Goal: Find specific page/section: Find specific page/section

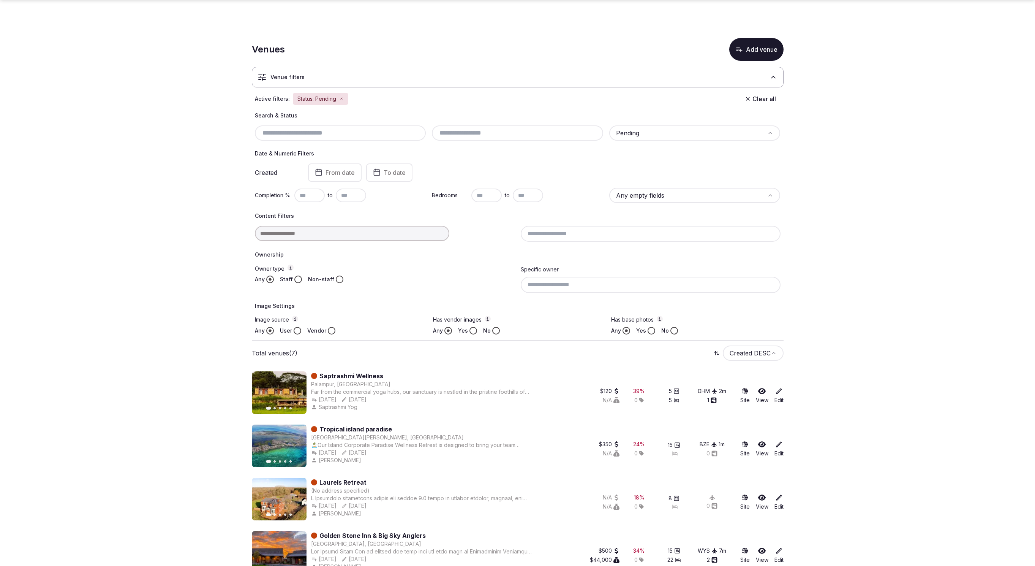
scroll to position [178, 0]
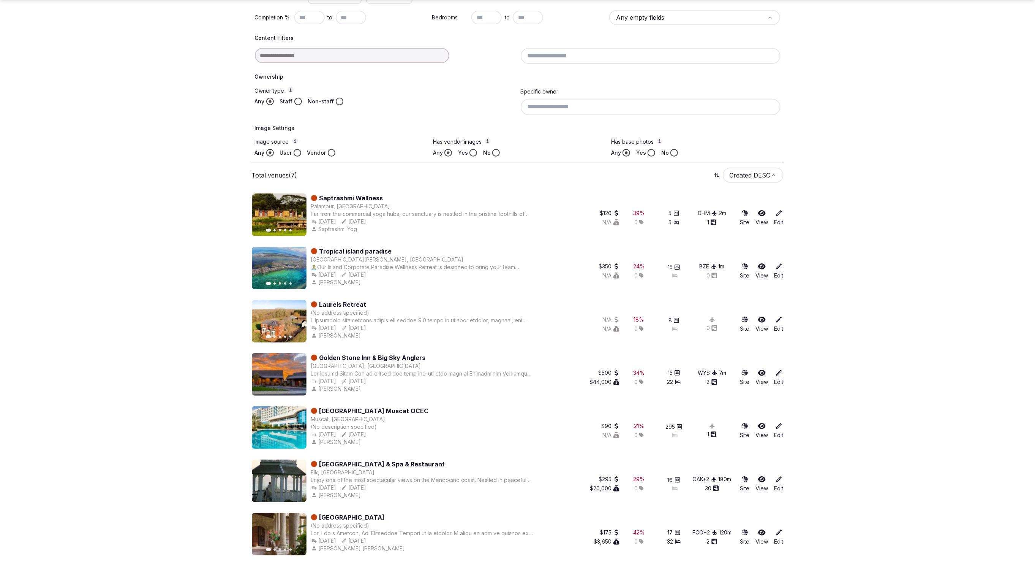
click at [864, 44] on section "Venues Add venue Venue filters Active filters: Status: Pending Clear all Search…" at bounding box center [517, 206] width 1035 height 722
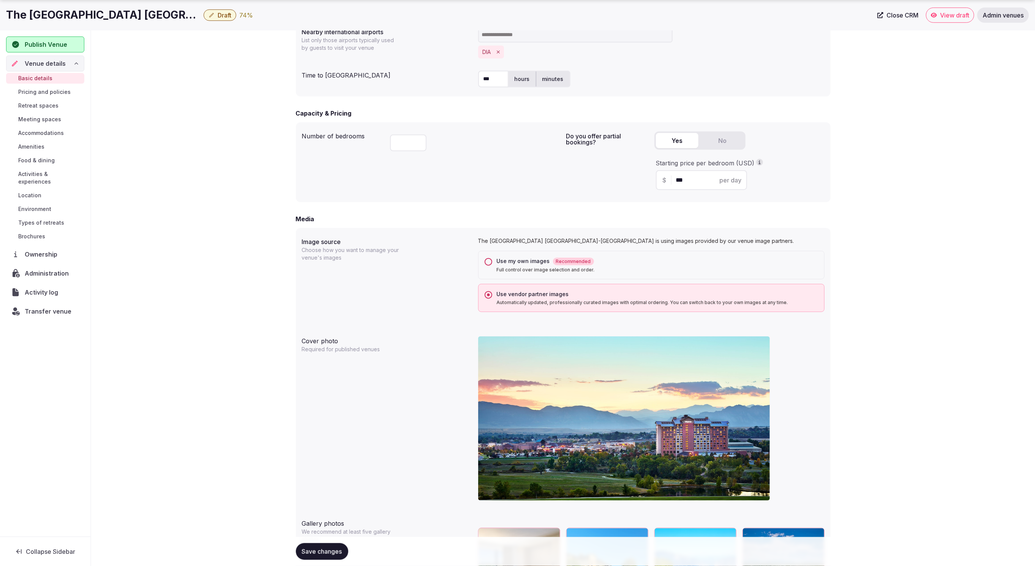
scroll to position [431, 0]
